Goal: Information Seeking & Learning: Check status

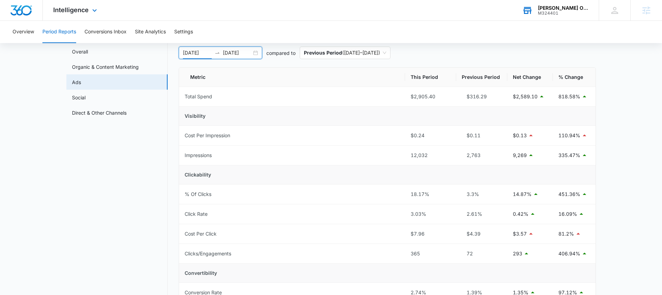
click at [536, 5] on div "[PERSON_NAME] Occupational and Physical Therapy M324401 Your Accounts View All" at bounding box center [554, 10] width 87 height 21
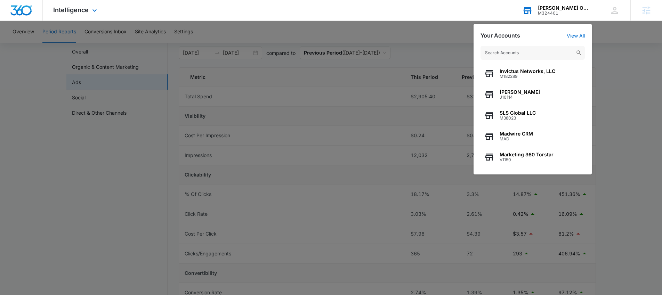
click at [512, 52] on input "text" at bounding box center [532, 53] width 104 height 14
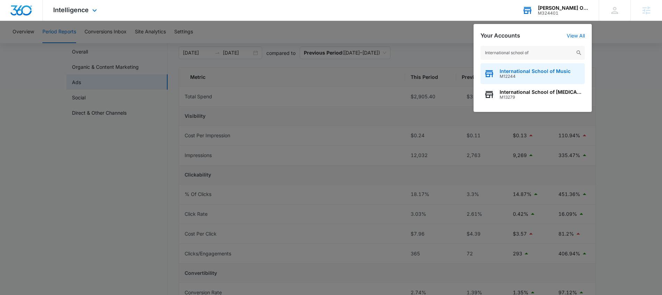
type input "International school of"
click at [517, 77] on span "M12244" at bounding box center [534, 76] width 71 height 5
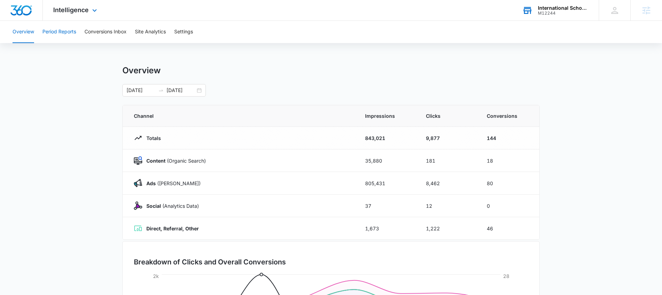
click at [47, 31] on button "Period Reports" at bounding box center [59, 32] width 34 height 22
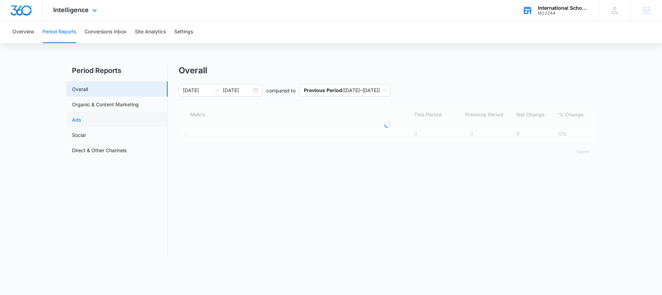
click at [81, 121] on link "Ads" at bounding box center [76, 119] width 9 height 7
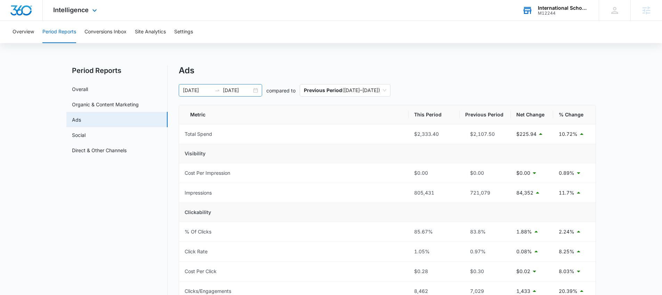
click at [255, 91] on div "[DATE] [DATE]" at bounding box center [220, 90] width 83 height 13
click at [170, 74] on div "Period Reports Overall Organic & Content Marketing Ads Social Direct & Other Ch…" at bounding box center [330, 284] width 529 height 438
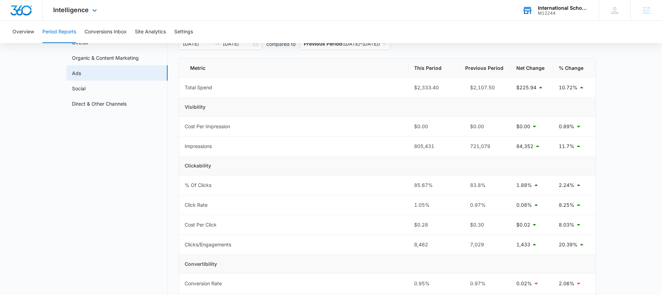
scroll to position [43, 0]
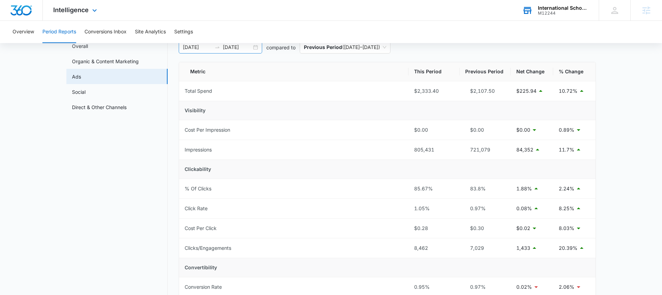
click at [256, 47] on div "[DATE] [DATE]" at bounding box center [220, 47] width 83 height 13
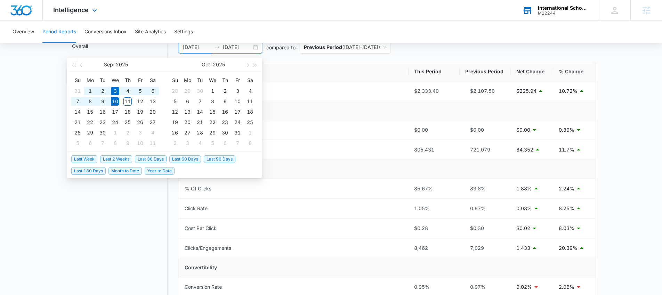
click at [151, 162] on span "Last 30 Days" at bounding box center [151, 159] width 32 height 8
type input "[DATE]"
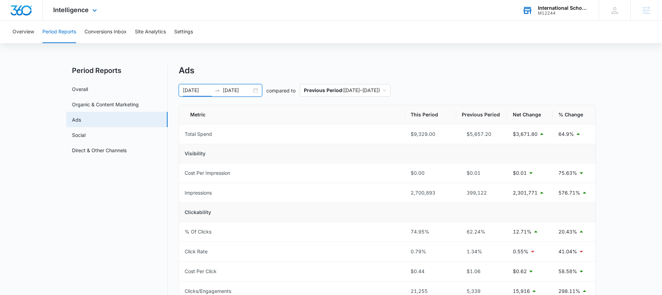
click at [325, 76] on div "Ads [DATE] [DATE] compared to Previous Period ( [DATE] – [DATE] ) Metric This P…" at bounding box center [387, 279] width 417 height 429
click at [352, 86] on span "Previous Period ( [DATE] – [DATE] )" at bounding box center [345, 90] width 82 height 12
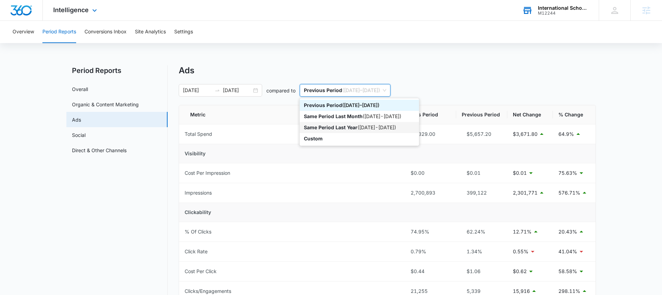
click at [353, 124] on p "Same Period Last Year" at bounding box center [331, 127] width 54 height 6
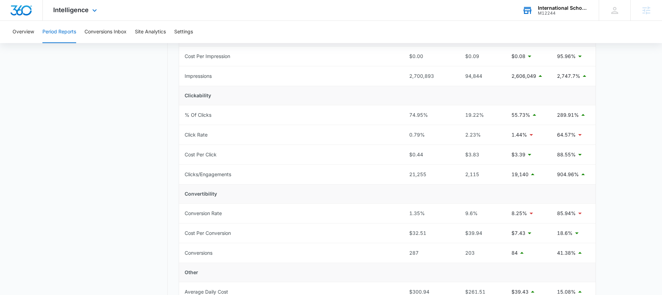
scroll to position [117, 0]
click at [20, 28] on button "Overview" at bounding box center [24, 32] width 22 height 22
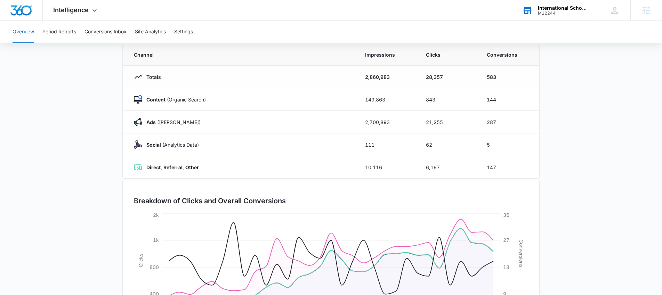
scroll to position [58, 0]
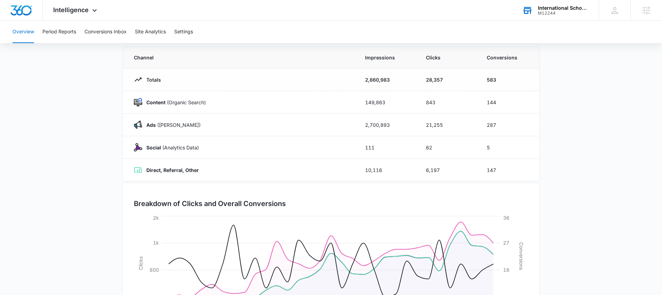
click at [539, 12] on div "M12244" at bounding box center [563, 13] width 51 height 5
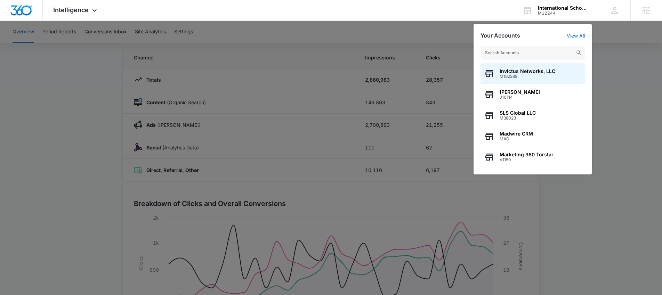
click at [516, 56] on input "text" at bounding box center [532, 53] width 104 height 14
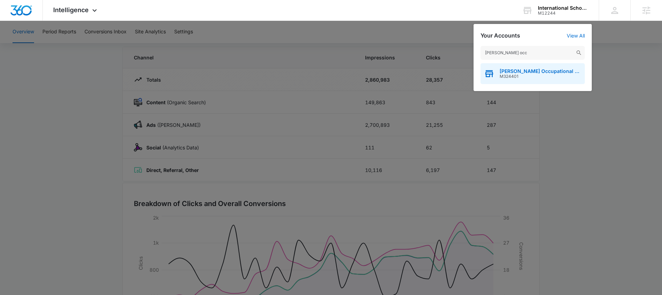
type input "[PERSON_NAME] occ"
click at [511, 73] on span "[PERSON_NAME] Occupational and Physical Therapy" at bounding box center [540, 71] width 82 height 6
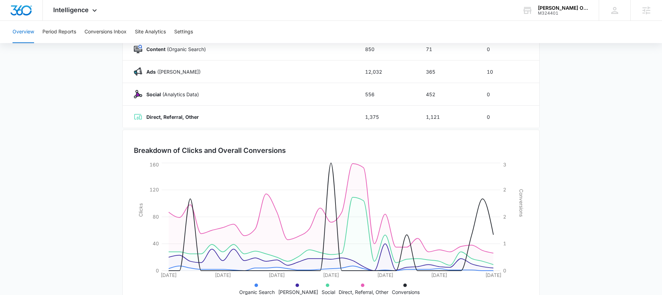
scroll to position [113, 0]
click at [71, 9] on span "Intelligence" at bounding box center [70, 9] width 35 height 7
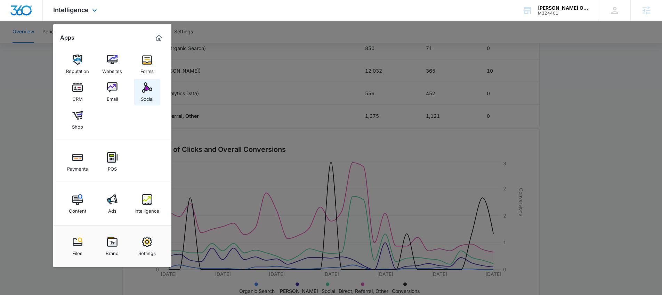
click at [144, 96] on div "Social" at bounding box center [147, 97] width 13 height 9
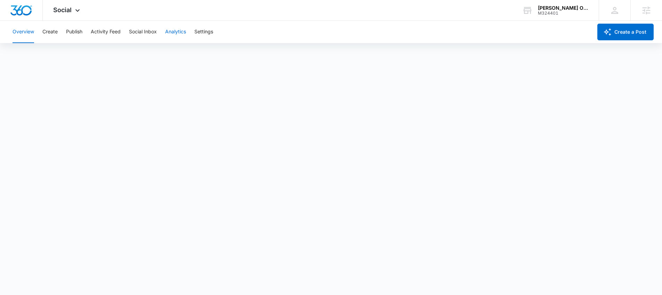
click at [166, 35] on button "Analytics" at bounding box center [175, 32] width 21 height 22
click at [46, 54] on button "Post" at bounding box center [45, 52] width 10 height 19
click at [68, 56] on button "Insights" at bounding box center [67, 52] width 18 height 19
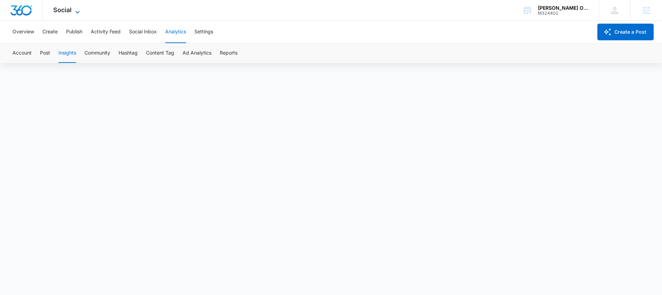
click at [67, 10] on span "Social" at bounding box center [62, 9] width 18 height 7
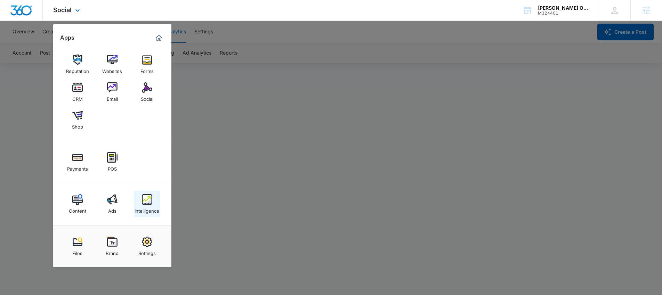
click at [145, 203] on img at bounding box center [147, 199] width 10 height 10
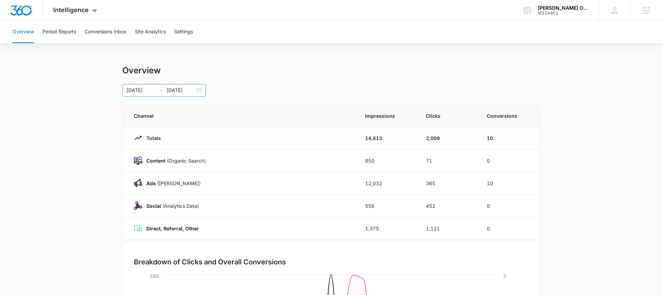
click at [200, 92] on div "[DATE] [DATE]" at bounding box center [163, 90] width 83 height 13
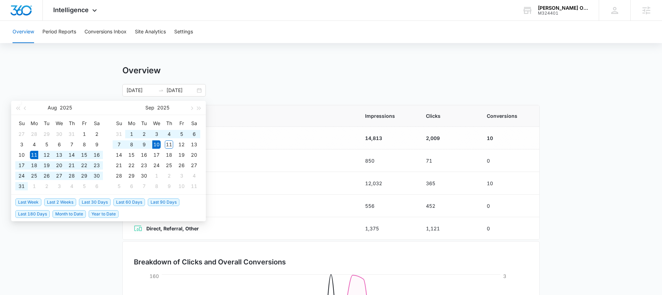
click at [214, 76] on div "Overview [DATE] [DATE] [DATE] Su Mo Tu We Th Fr Sa 27 28 29 30 31 1 2 3 4 5 6 7…" at bounding box center [330, 80] width 417 height 31
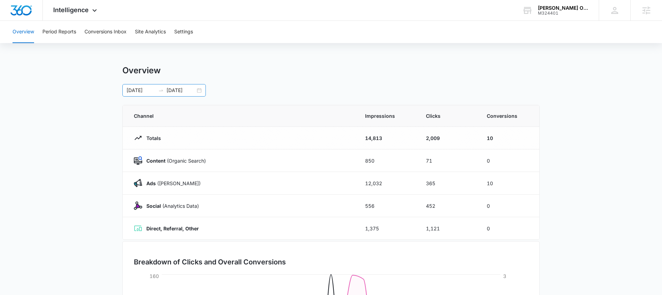
click at [197, 92] on div "[DATE] [DATE]" at bounding box center [163, 90] width 83 height 13
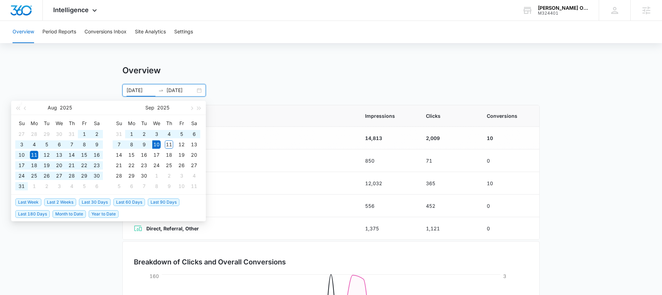
click at [125, 200] on span "Last 60 Days" at bounding box center [129, 202] width 32 height 8
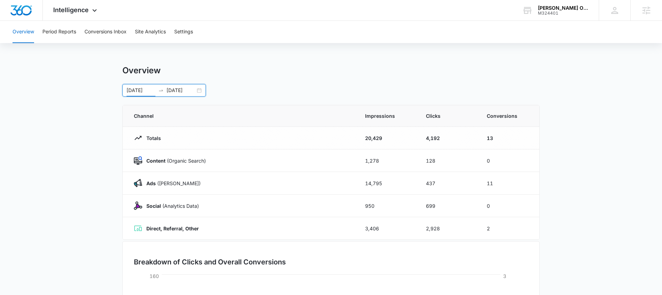
click at [100, 210] on main "Overview [DATE] [DATE] [DATE] Su Mo Tu We Th Fr Sa 29 30 1 2 3 4 5 6 7 8 9 10 1…" at bounding box center [331, 247] width 662 height 365
click at [201, 88] on div "[DATE] [DATE]" at bounding box center [163, 90] width 83 height 13
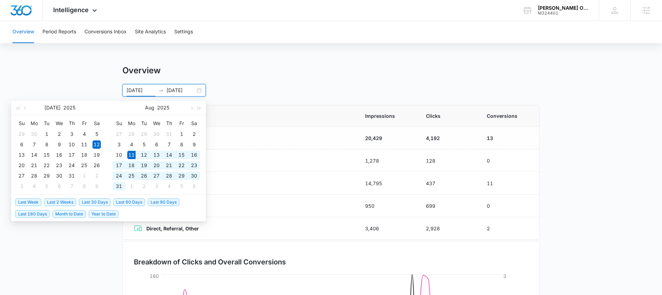
click at [93, 200] on span "Last 30 Days" at bounding box center [95, 202] width 32 height 8
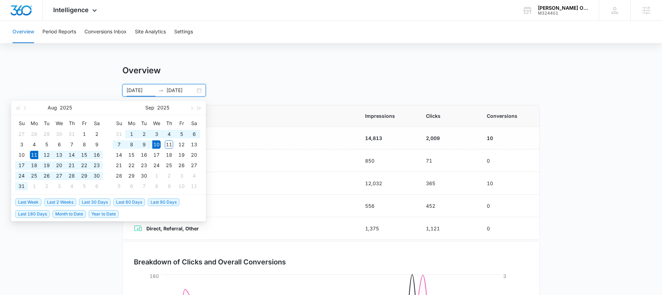
type input "[DATE]"
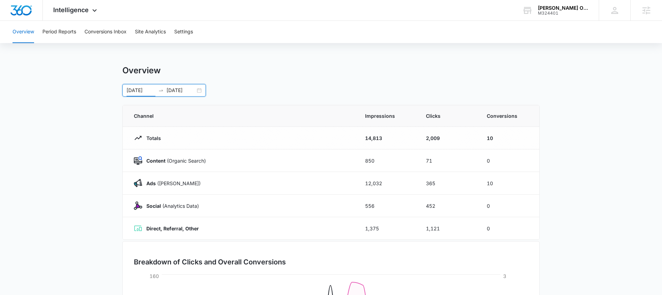
click at [93, 200] on main "Overview [DATE] [DATE] [DATE] Su Mo Tu We Th Fr Sa 27 28 29 30 31 1 2 3 4 5 6 7…" at bounding box center [331, 247] width 662 height 365
click at [73, 33] on button "Period Reports" at bounding box center [59, 32] width 34 height 22
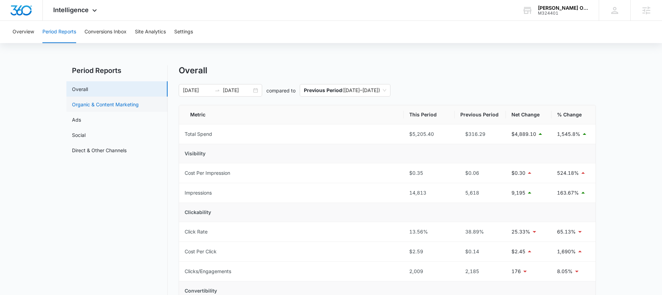
click at [115, 104] on link "Organic & Content Marketing" at bounding box center [105, 104] width 67 height 7
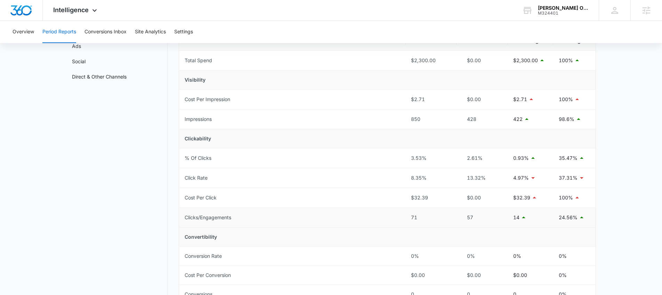
scroll to position [70, 0]
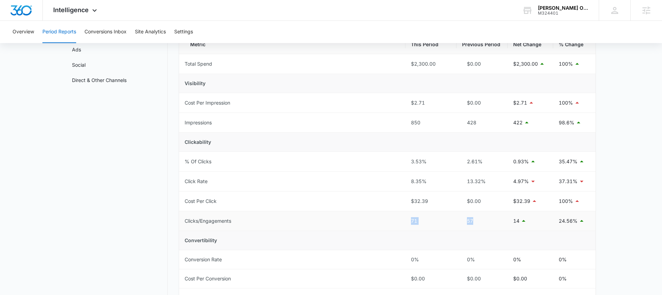
drag, startPoint x: 401, startPoint y: 220, endPoint x: 473, endPoint y: 220, distance: 71.6
click at [473, 220] on tr "Clicks/Engagements 71 57 14 24.56%" at bounding box center [387, 221] width 416 height 20
drag, startPoint x: 397, startPoint y: 181, endPoint x: 424, endPoint y: 182, distance: 27.5
click at [424, 182] on tr "Click Rate 8.35% 13.32% 4.97% 37.31%" at bounding box center [387, 182] width 416 height 20
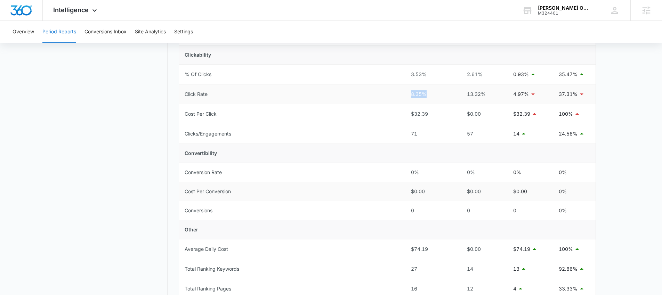
scroll to position [174, 0]
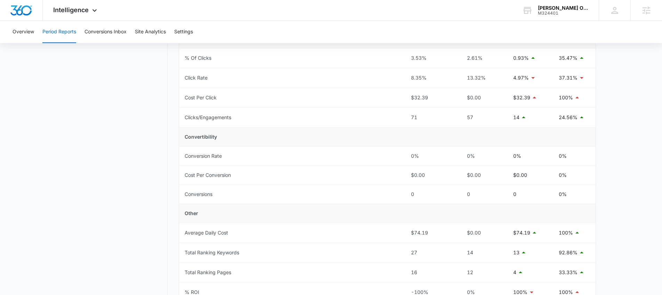
click at [97, 122] on nav "Period Reports Overall Organic & Content Marketing Ads Social Direct & Other Ch…" at bounding box center [116, 129] width 101 height 475
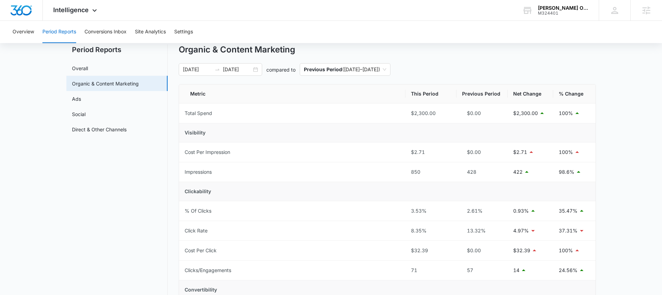
scroll to position [1, 0]
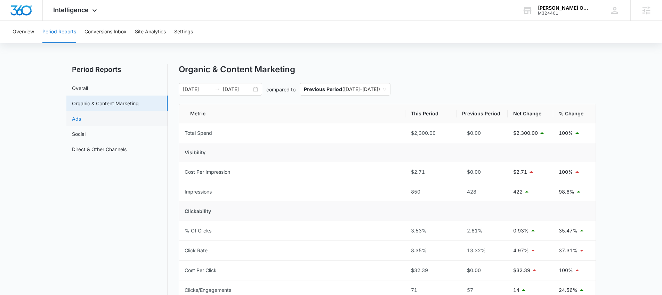
click at [81, 117] on link "Ads" at bounding box center [76, 118] width 9 height 7
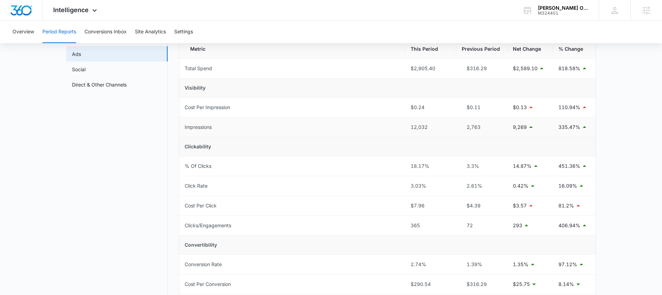
scroll to position [71, 0]
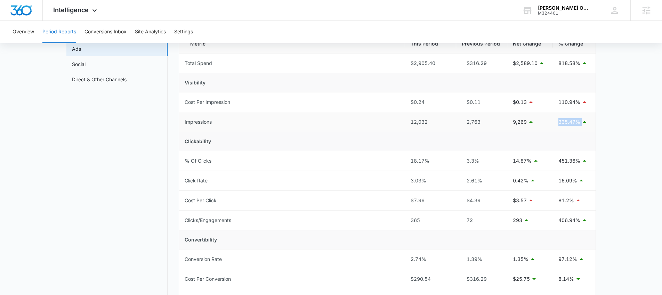
drag, startPoint x: 557, startPoint y: 124, endPoint x: 591, endPoint y: 125, distance: 34.1
click at [591, 125] on td "335.47%" at bounding box center [573, 122] width 43 height 20
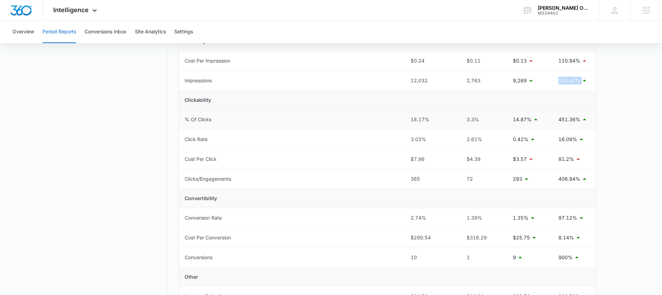
scroll to position [114, 0]
drag, startPoint x: 555, startPoint y: 177, endPoint x: 577, endPoint y: 178, distance: 21.9
click at [577, 178] on td "406.94%" at bounding box center [573, 178] width 43 height 20
drag, startPoint x: 551, startPoint y: 259, endPoint x: 572, endPoint y: 259, distance: 20.5
click at [572, 259] on tr "Conversions 10 1 9 900%" at bounding box center [387, 256] width 416 height 20
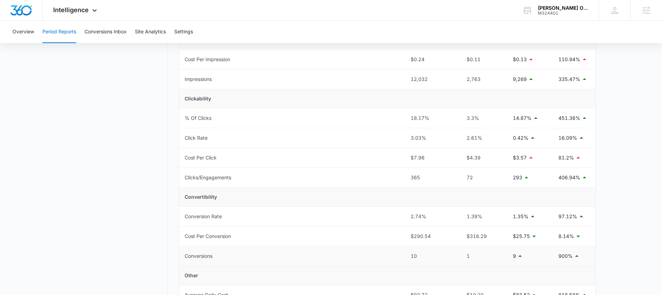
click at [440, 261] on td "10" at bounding box center [430, 256] width 51 height 20
click at [105, 34] on button "Conversions Inbox" at bounding box center [105, 32] width 42 height 22
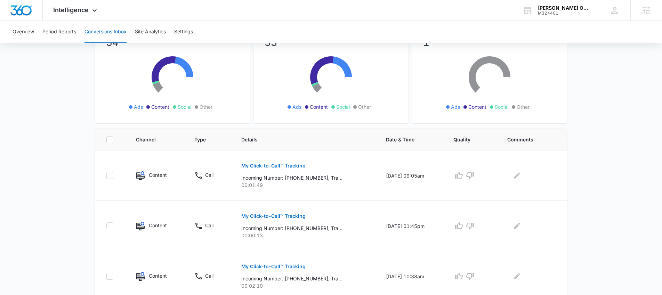
scroll to position [72, 0]
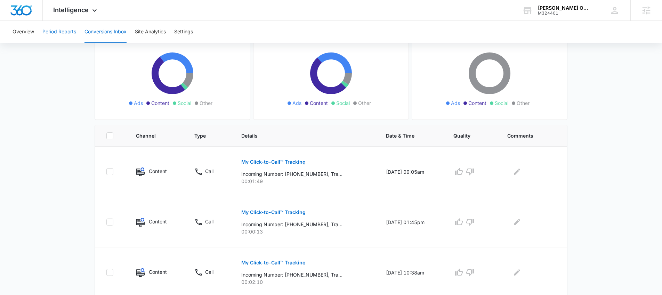
click at [59, 36] on button "Period Reports" at bounding box center [59, 32] width 34 height 22
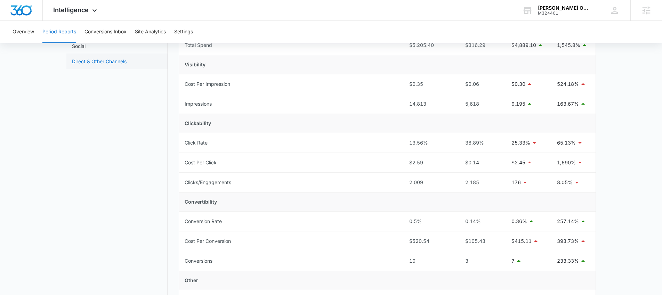
scroll to position [144, 0]
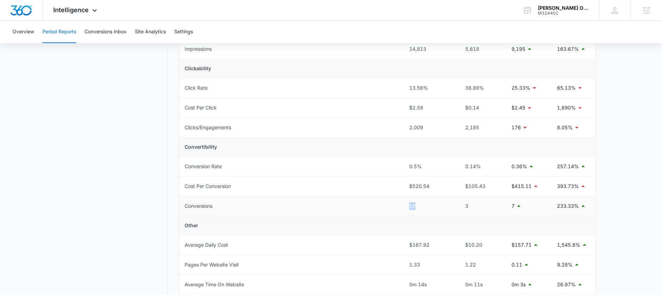
drag, startPoint x: 402, startPoint y: 207, endPoint x: 420, endPoint y: 207, distance: 18.4
click at [420, 207] on tr "Conversions 10 3 7 233.33%" at bounding box center [387, 206] width 416 height 20
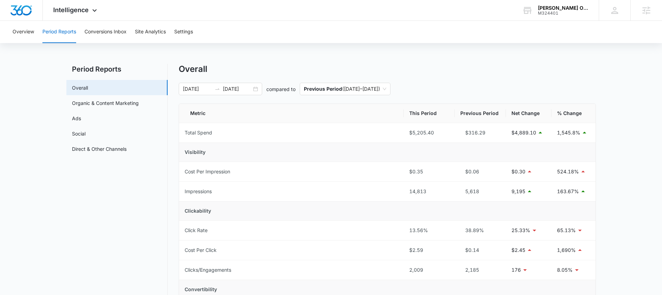
scroll to position [0, 0]
click at [96, 32] on button "Conversions Inbox" at bounding box center [105, 32] width 42 height 22
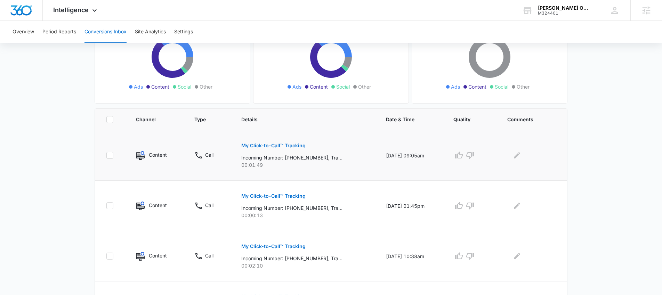
scroll to position [89, 0]
drag, startPoint x: 237, startPoint y: 214, endPoint x: 273, endPoint y: 214, distance: 36.1
click at [273, 214] on td "My Click-to-Call™ Tracking Incoming Number: [PHONE_NUMBER], Tracking Number: [P…" at bounding box center [305, 205] width 144 height 50
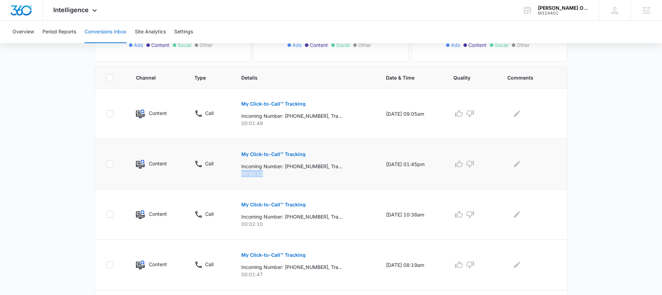
scroll to position [131, 0]
drag, startPoint x: 283, startPoint y: 266, endPoint x: 322, endPoint y: 265, distance: 38.9
click at [322, 265] on p "Incoming Number: [PHONE_NUMBER], Tracking Number: [PHONE_NUMBER], Ring To: [PHO…" at bounding box center [291, 266] width 101 height 7
drag, startPoint x: 285, startPoint y: 114, endPoint x: 322, endPoint y: 115, distance: 36.9
click at [322, 115] on p "Incoming Number: [PHONE_NUMBER], Tracking Number: [PHONE_NUMBER], Ring To: [PHO…" at bounding box center [291, 115] width 101 height 7
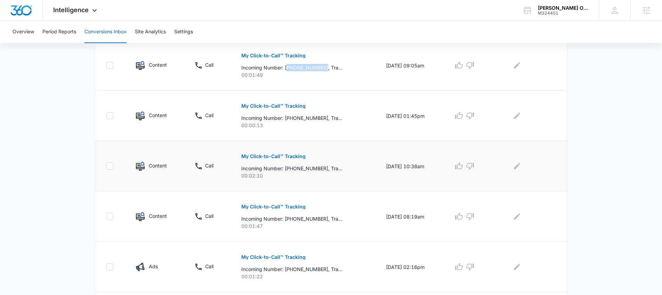
scroll to position [179, 0]
click at [51, 35] on button "Period Reports" at bounding box center [59, 32] width 34 height 22
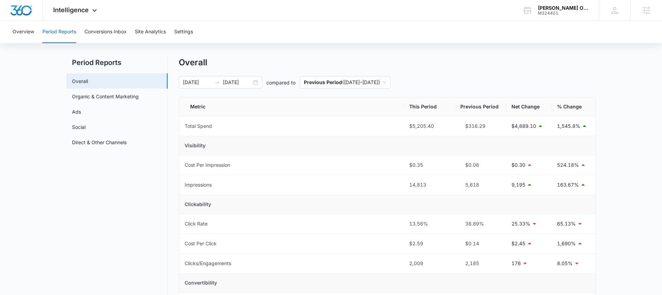
scroll to position [9, 0]
click at [81, 115] on link "Ads" at bounding box center [76, 110] width 9 height 7
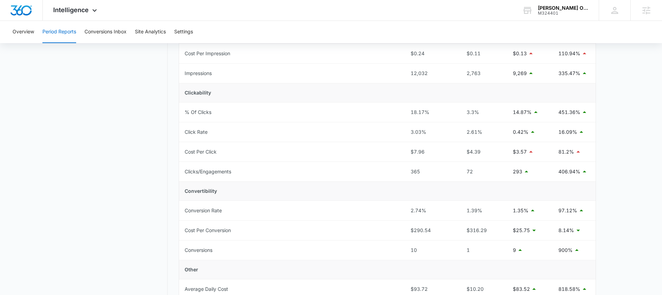
scroll to position [122, 0]
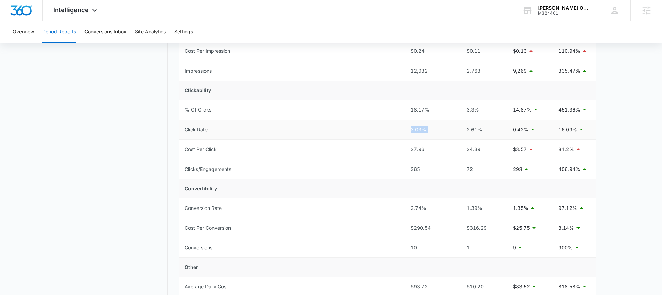
drag, startPoint x: 396, startPoint y: 130, endPoint x: 457, endPoint y: 130, distance: 61.2
click at [457, 130] on tr "Click Rate 3.03% 2.61% 0.42% 16.09%" at bounding box center [387, 130] width 416 height 20
click at [151, 32] on button "Site Analytics" at bounding box center [150, 32] width 31 height 22
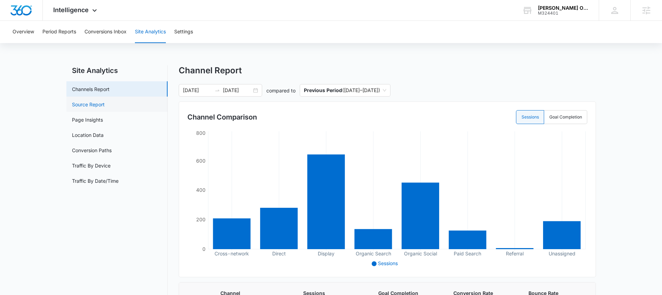
click at [105, 107] on link "Source Report" at bounding box center [88, 104] width 33 height 7
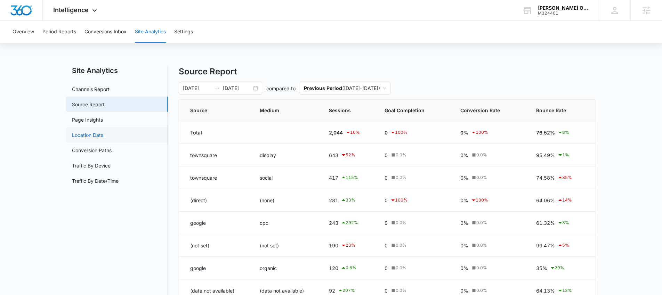
click at [86, 137] on link "Location Data" at bounding box center [88, 134] width 32 height 7
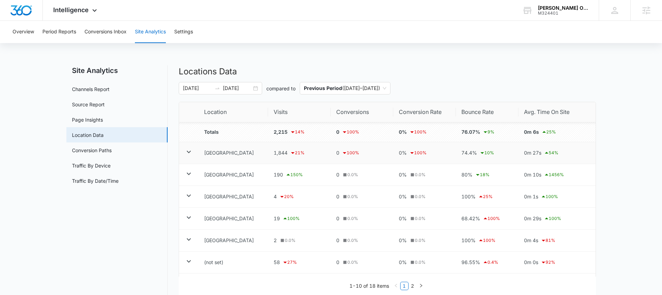
click at [189, 151] on icon at bounding box center [189, 152] width 8 height 8
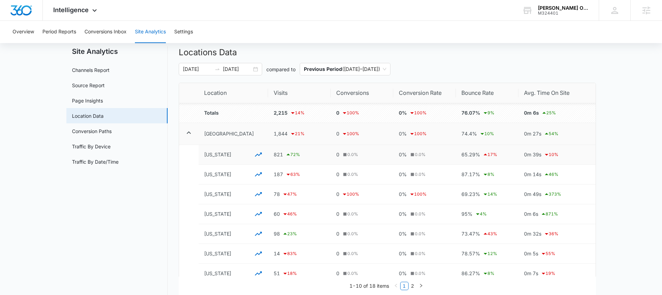
scroll to position [18, 0]
click at [259, 155] on icon "button" at bounding box center [258, 155] width 8 height 8
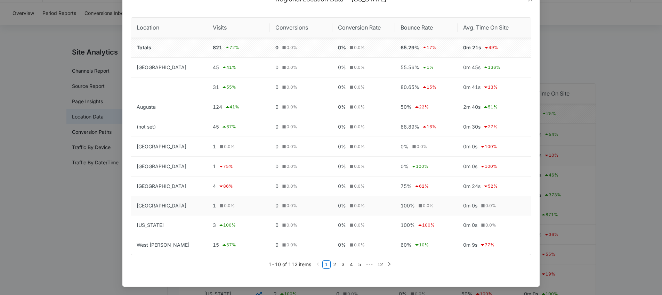
scroll to position [0, 0]
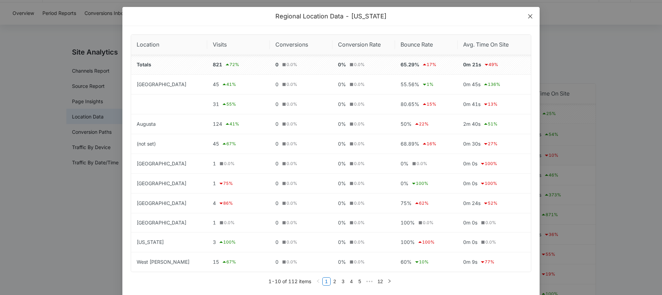
click at [526, 13] on span "Close" at bounding box center [530, 16] width 19 height 19
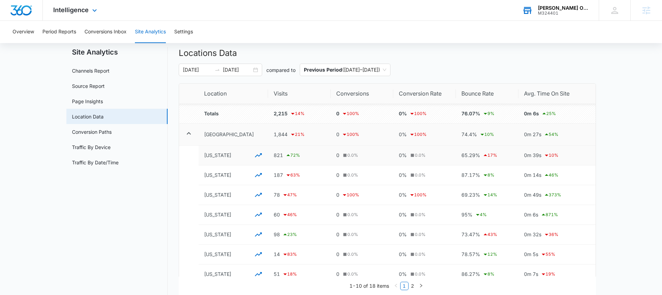
click at [565, 18] on div "[PERSON_NAME] Occupational and Physical Therapy M324401 Your Accounts View All" at bounding box center [554, 10] width 87 height 21
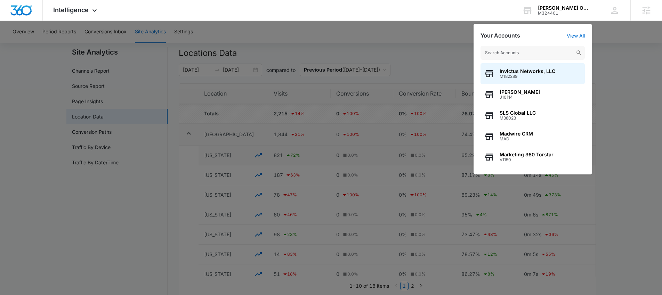
click at [546, 55] on input "text" at bounding box center [532, 53] width 104 height 14
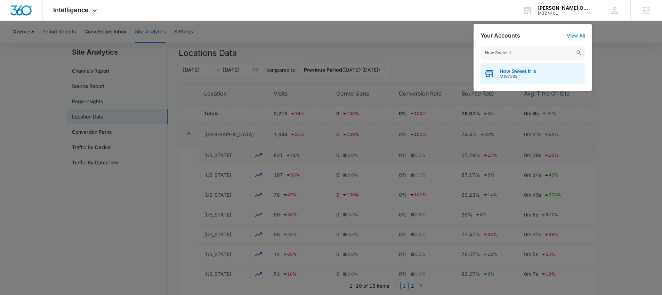
type input "How Sweet it"
click at [536, 78] on div "How Sweet It Is M187332" at bounding box center [532, 73] width 104 height 21
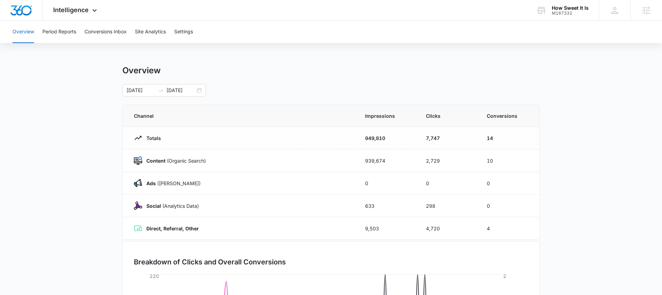
click at [88, 136] on main "Overview [DATE] [DATE] Channel Impressions Clicks Conversions Totals 949,810 7,…" at bounding box center [331, 247] width 662 height 365
click at [200, 94] on div "[DATE] [DATE]" at bounding box center [163, 90] width 83 height 13
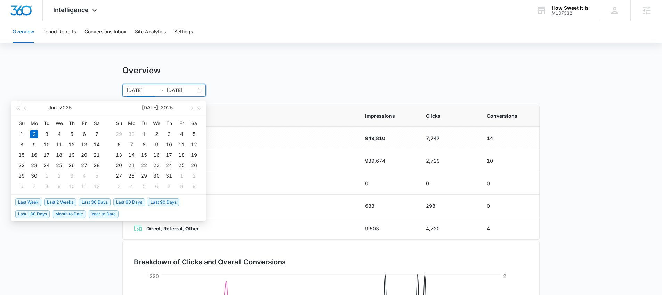
click at [88, 200] on span "Last 30 Days" at bounding box center [95, 202] width 32 height 8
type input "[DATE]"
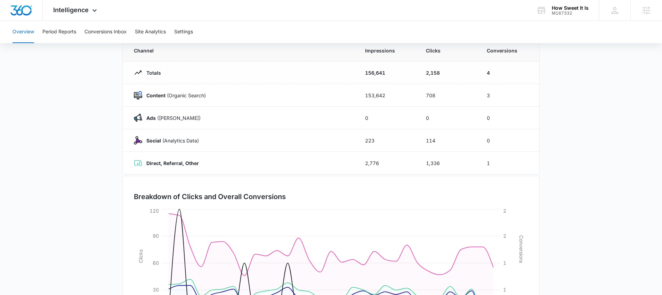
scroll to position [36, 0]
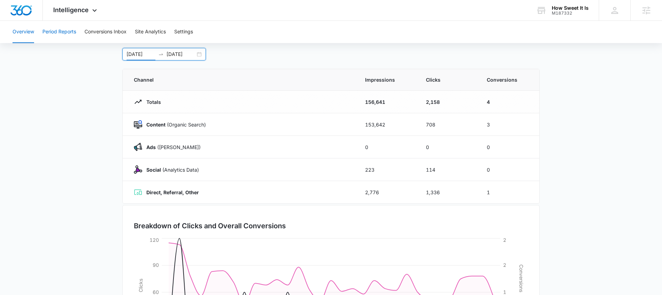
click at [57, 33] on button "Period Reports" at bounding box center [59, 32] width 34 height 22
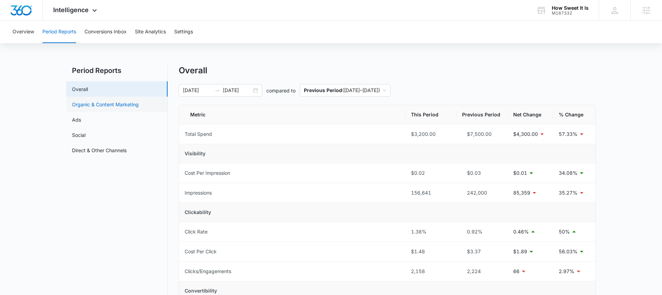
click at [115, 108] on link "Organic & Content Marketing" at bounding box center [105, 104] width 67 height 7
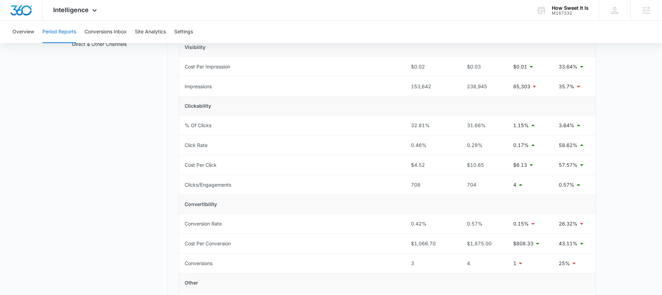
scroll to position [106, 0]
